Goal: Check status

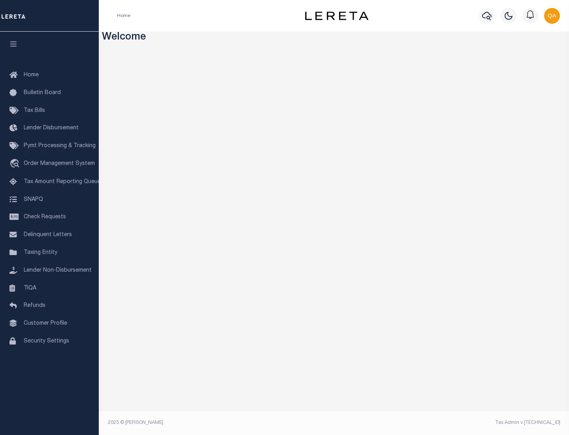
click at [49, 217] on span "Check Requests" at bounding box center [45, 217] width 42 height 6
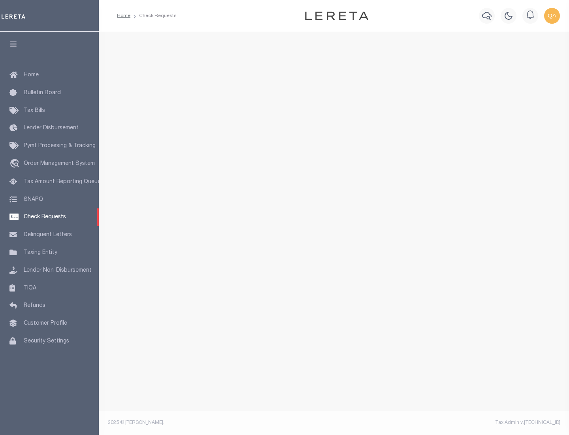
select select "50"
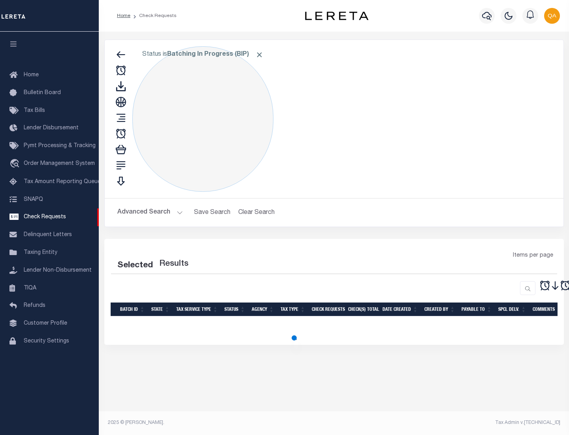
select select "50"
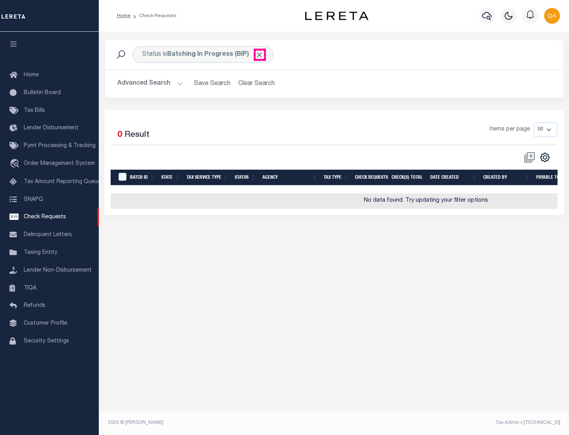
click at [260, 55] on span "Click to Remove" at bounding box center [259, 55] width 8 height 8
